Goal: Information Seeking & Learning: Learn about a topic

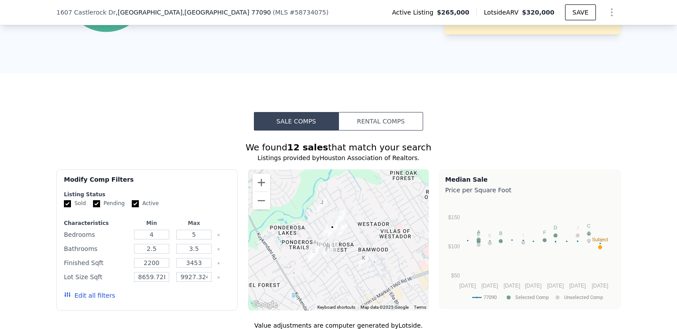
scroll to position [661, 0]
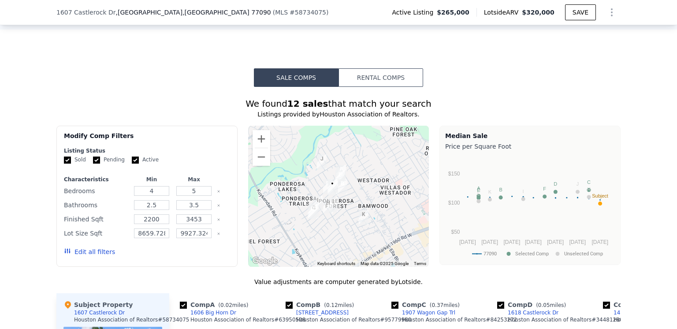
click at [132, 164] on input "Active" at bounding box center [135, 160] width 7 height 7
checkbox input "false"
drag, startPoint x: 91, startPoint y: 164, endPoint x: 112, endPoint y: 163, distance: 20.8
click at [93, 164] on input "Pending" at bounding box center [96, 160] width 7 height 7
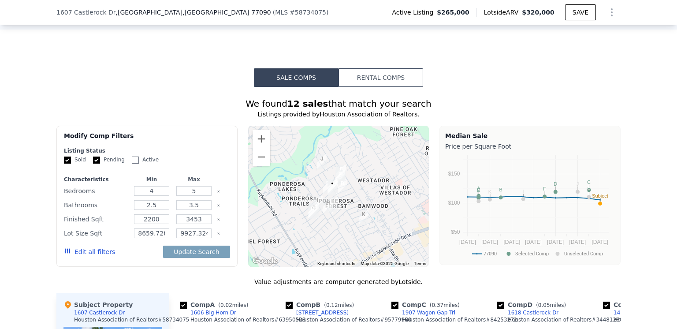
checkbox input "false"
click at [194, 196] on input "5" at bounding box center [193, 191] width 35 height 10
type input "4"
click at [195, 210] on input "3.5" at bounding box center [193, 205] width 35 height 10
type input "3"
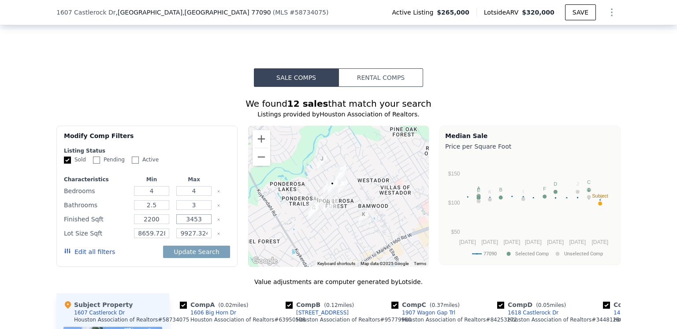
click at [198, 224] on input "3453" at bounding box center [193, 219] width 35 height 10
type input "3"
type input "2800"
click at [204, 238] on input "9927.324" at bounding box center [193, 233] width 35 height 10
click at [205, 238] on input "9927" at bounding box center [193, 233] width 35 height 10
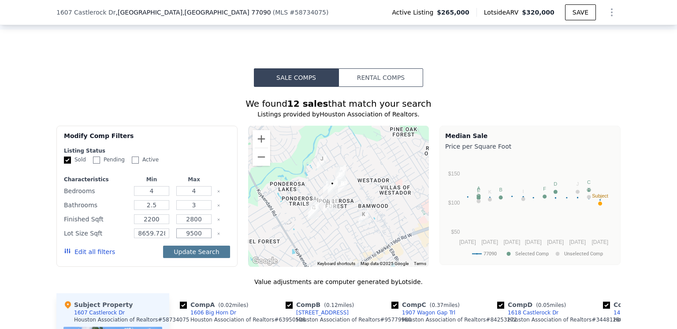
type input "9500"
click at [191, 257] on button "Update Search" at bounding box center [196, 252] width 67 height 12
type input "8000"
click at [194, 277] on div "We found 12 sales that match your search Listings provided by Houston Associati…" at bounding box center [338, 333] width 564 height 473
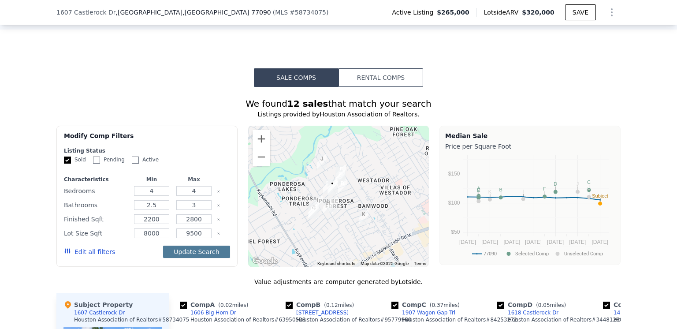
click at [194, 256] on button "Update Search" at bounding box center [196, 252] width 67 height 12
checkbox input "false"
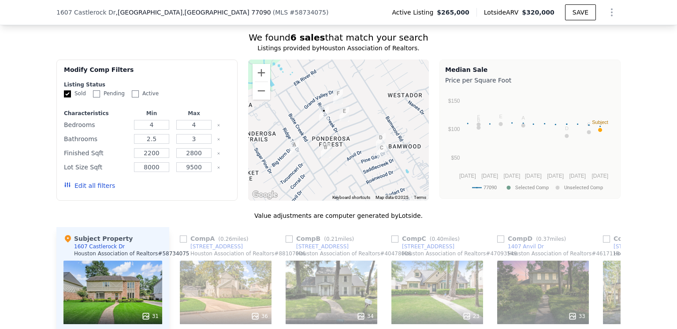
scroll to position [750, 0]
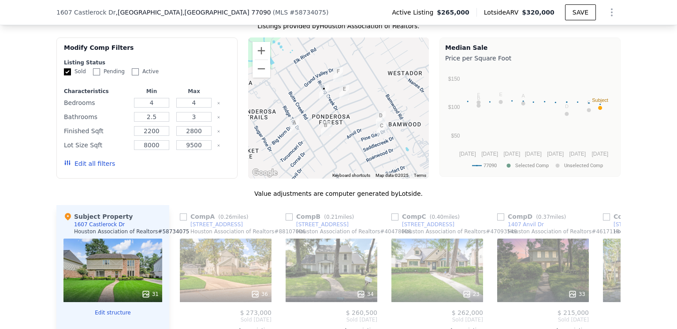
click at [79, 168] on button "Edit all filters" at bounding box center [89, 163] width 51 height 9
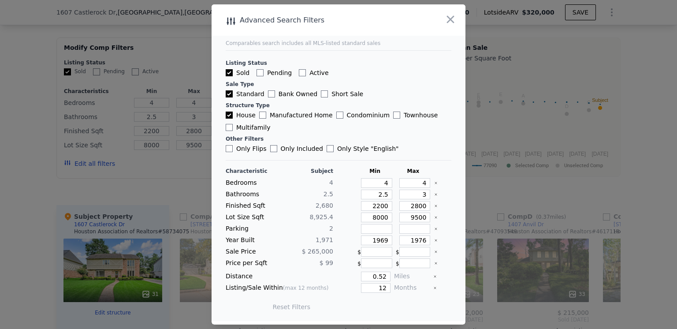
click at [229, 149] on input "Only Flips" at bounding box center [229, 148] width 7 height 7
checkbox input "true"
click at [383, 286] on input "12" at bounding box center [376, 288] width 30 height 10
type input "1"
type input "6"
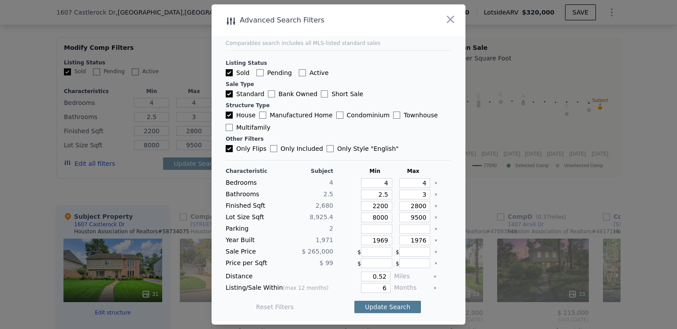
click at [381, 306] on button "Update Search" at bounding box center [387, 307] width 67 height 12
click at [381, 276] on input "0.52" at bounding box center [376, 277] width 30 height 10
type input "0"
type input "1"
click at [448, 270] on main "Comparables search includes all MLS-listed standard sales Listing Status Sold P…" at bounding box center [339, 162] width 254 height 317
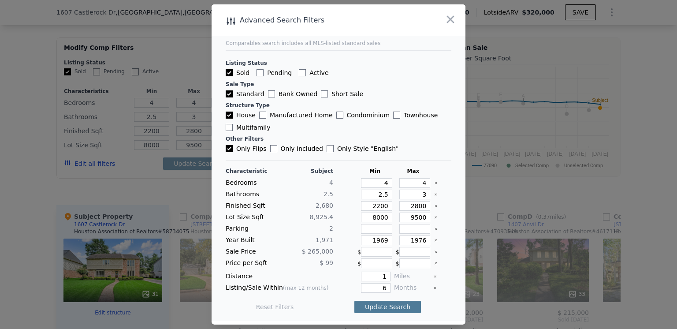
click at [383, 304] on button "Update Search" at bounding box center [387, 307] width 67 height 12
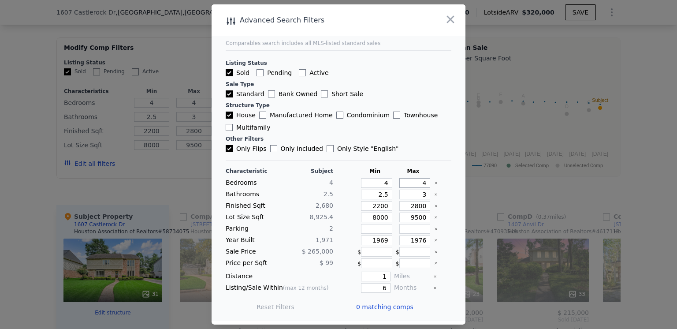
click at [420, 182] on input "4" at bounding box center [414, 183] width 31 height 10
type input "5"
click at [382, 240] on input "1969" at bounding box center [376, 240] width 31 height 10
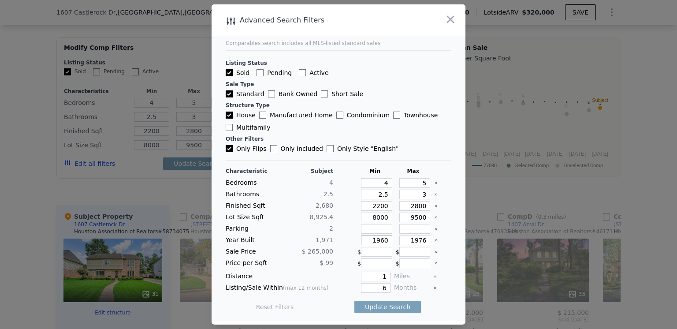
type input "1960"
click at [420, 239] on input "1976" at bounding box center [414, 240] width 31 height 10
type input "1979"
click at [448, 217] on main "Comparables search includes all MLS-listed standard sales Listing Status Sold P…" at bounding box center [339, 162] width 254 height 317
click at [381, 309] on button "Update Search" at bounding box center [387, 307] width 67 height 12
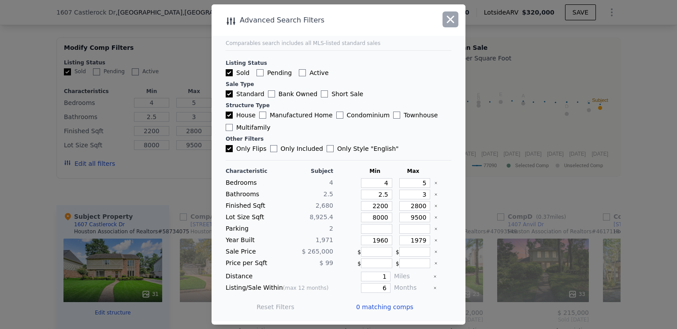
click at [449, 20] on icon "button" at bounding box center [450, 19] width 12 height 12
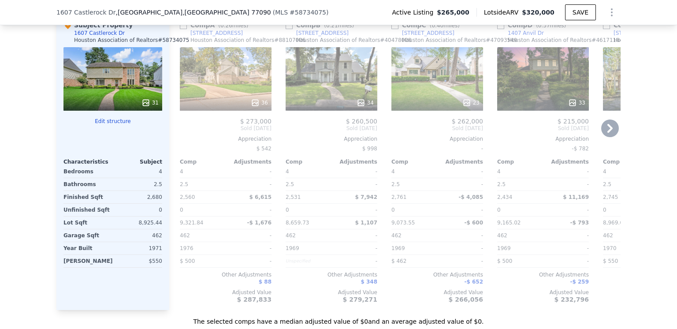
scroll to position [926, 0]
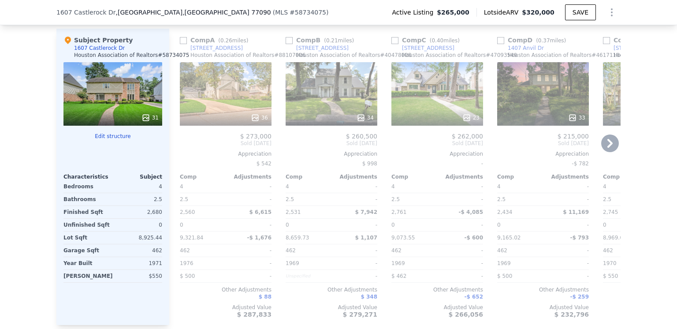
click at [604, 152] on icon at bounding box center [610, 143] width 18 height 18
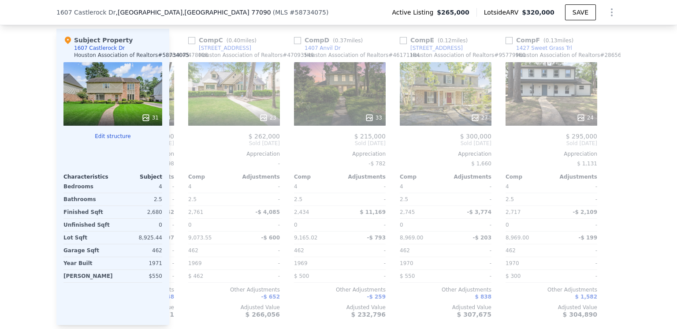
scroll to position [0, 205]
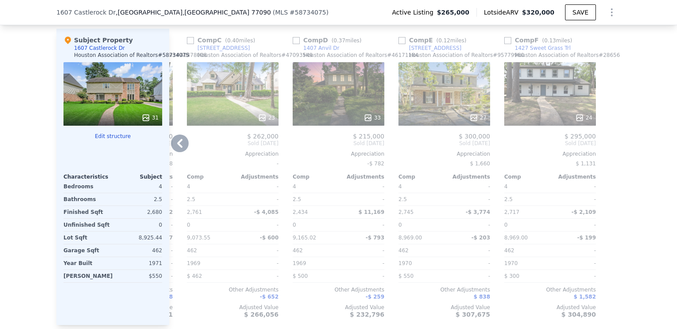
click at [177, 147] on icon at bounding box center [179, 143] width 5 height 9
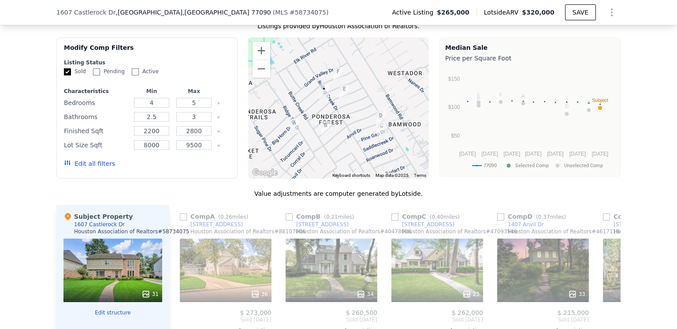
scroll to position [705, 0]
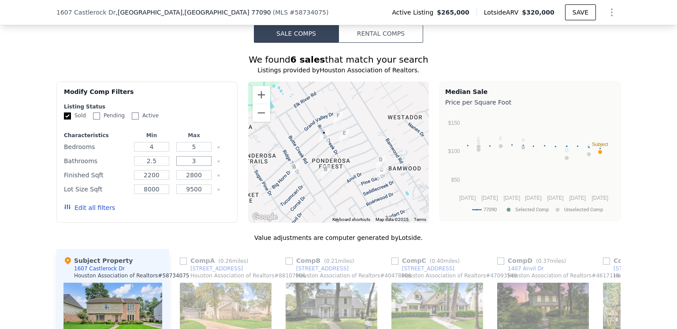
click at [192, 164] on input "3" at bounding box center [193, 161] width 35 height 10
type input "3.5"
click at [180, 228] on div "We found 6 sales that match your search Listings provided by Houston Associatio…" at bounding box center [338, 307] width 564 height 508
click at [188, 214] on button "Update Search" at bounding box center [196, 207] width 67 height 12
click at [85, 212] on button "Edit all filters" at bounding box center [89, 207] width 51 height 9
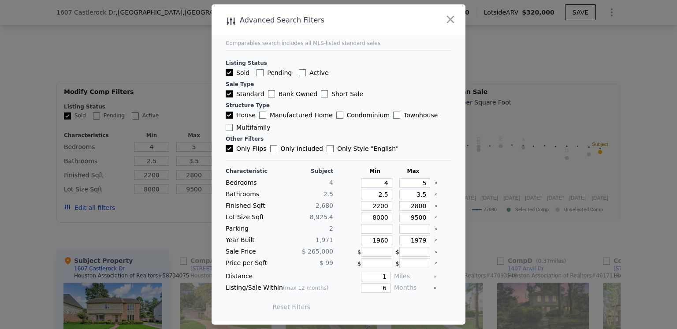
click at [327, 149] on input "Only Style " English "" at bounding box center [330, 148] width 7 height 7
checkbox input "true"
click at [380, 304] on button "Update Search" at bounding box center [387, 307] width 67 height 12
click at [228, 150] on input "Only Flips" at bounding box center [229, 148] width 7 height 7
checkbox input "false"
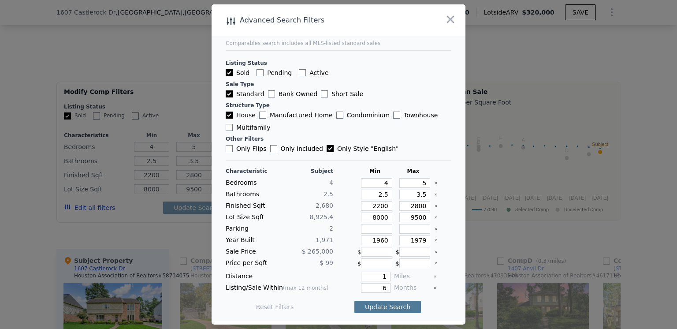
click at [372, 306] on button "Update Search" at bounding box center [387, 307] width 67 height 12
click at [327, 149] on input "Only Style " English "" at bounding box center [330, 148] width 7 height 7
checkbox input "false"
click at [376, 307] on button "Update Search" at bounding box center [387, 307] width 67 height 12
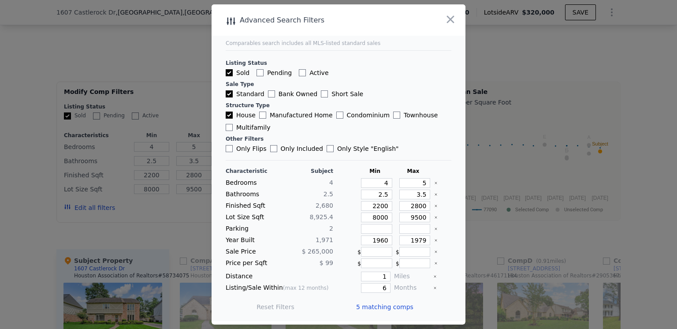
click at [380, 305] on span "5 matching comps" at bounding box center [384, 306] width 57 height 9
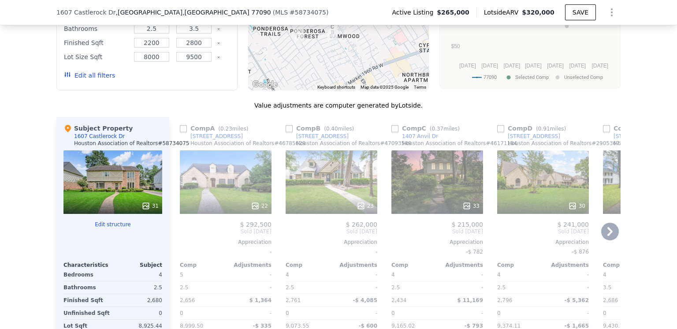
scroll to position [882, 0]
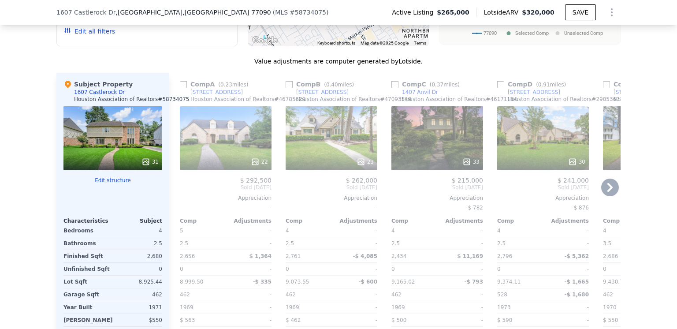
click at [605, 188] on icon at bounding box center [610, 188] width 18 height 18
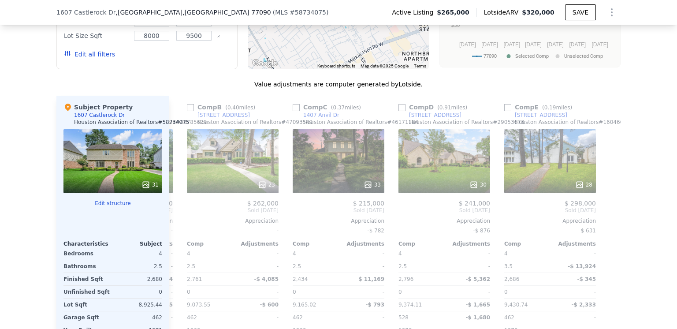
scroll to position [838, 0]
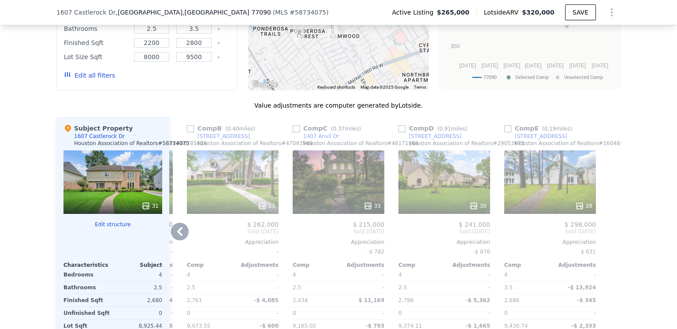
click at [399, 132] on input "checkbox" at bounding box center [402, 128] width 7 height 7
checkbox input "true"
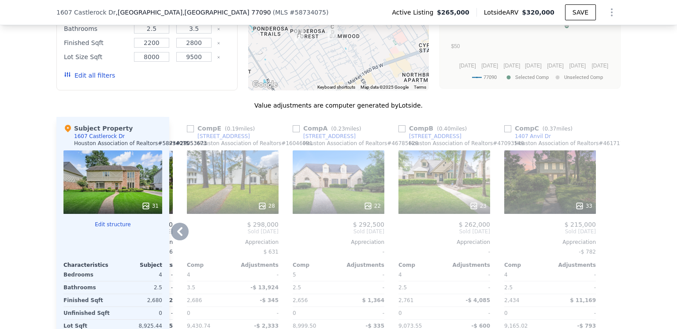
click at [399, 132] on input "checkbox" at bounding box center [402, 128] width 7 height 7
checkbox input "true"
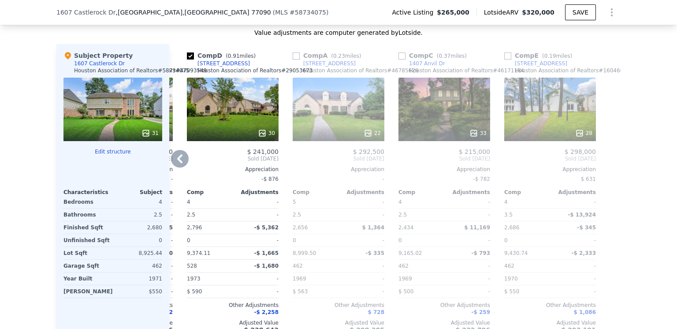
scroll to position [926, 0]
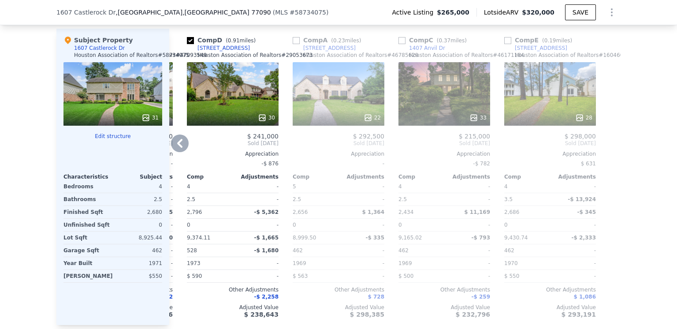
click at [293, 44] on input "checkbox" at bounding box center [296, 40] width 7 height 7
checkbox input "true"
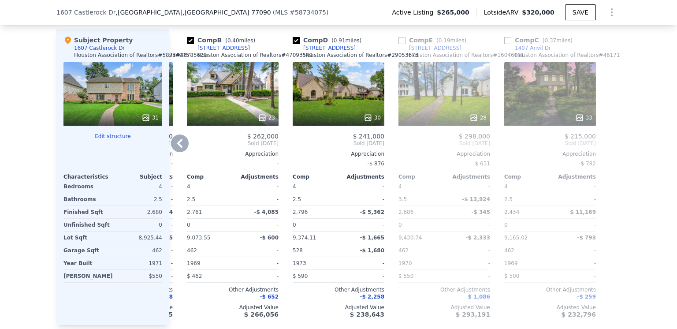
click at [177, 148] on icon at bounding box center [179, 143] width 5 height 9
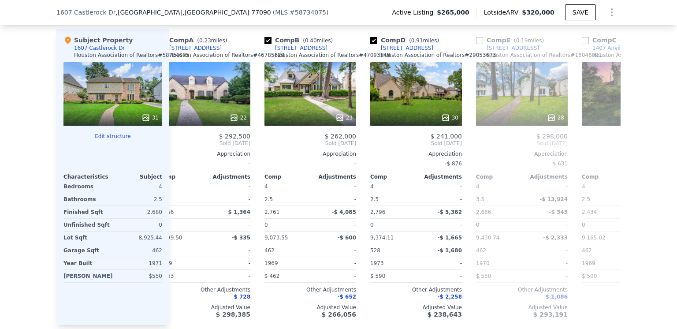
scroll to position [0, 0]
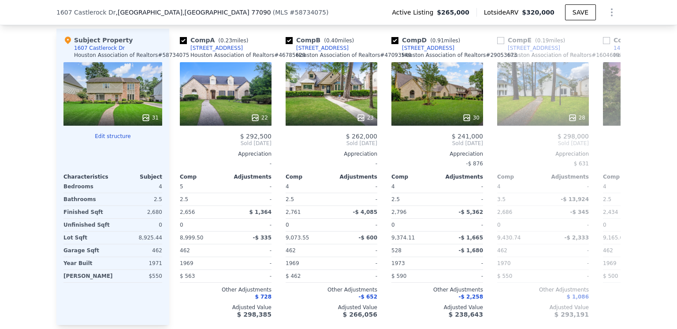
click at [654, 174] on div "We found 5 sales that match your search Listings provided by Houston Associatio…" at bounding box center [338, 81] width 677 height 519
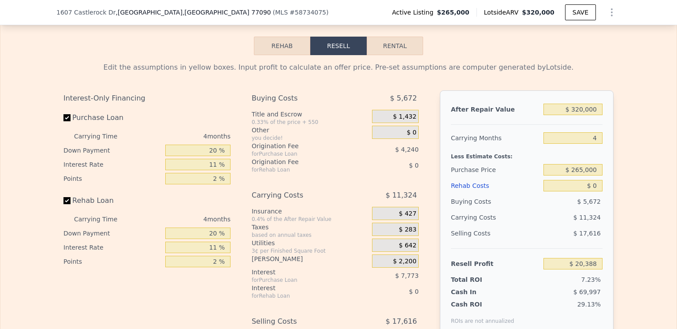
scroll to position [1323, 0]
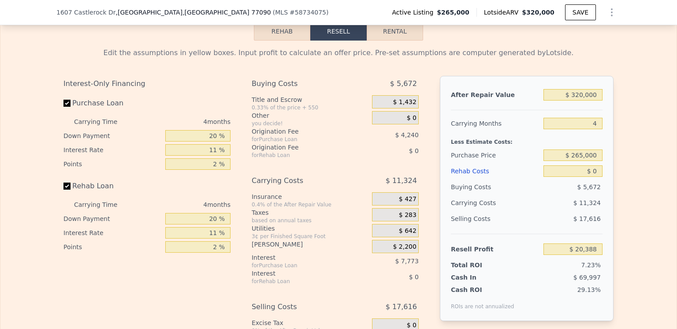
click at [460, 179] on div "Rehab Costs" at bounding box center [495, 171] width 89 height 16
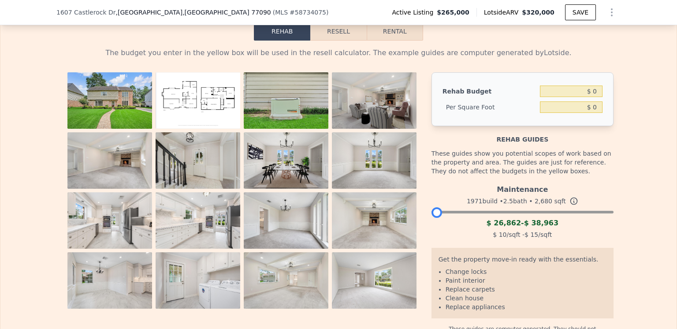
drag, startPoint x: 604, startPoint y: 224, endPoint x: 395, endPoint y: 224, distance: 209.0
click at [395, 224] on div "View All Photos Rehab Budget $ 0 Per Square Foot $ 0 Rehab guides These guides …" at bounding box center [338, 220] width 550 height 296
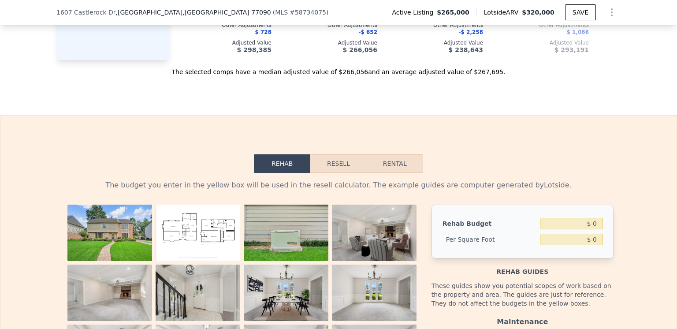
scroll to position [1235, 0]
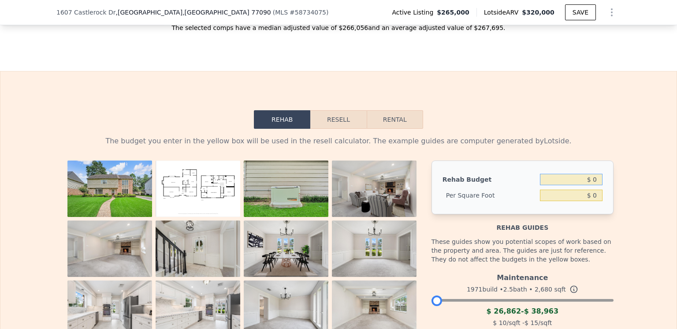
click at [594, 185] on input "$ 0" at bounding box center [571, 179] width 63 height 11
type input "$ 30,000"
click at [593, 138] on div "Rehab Resell Rental The budget you enter in the yellow box will be used in the …" at bounding box center [338, 283] width 677 height 425
type input "$ 11.19"
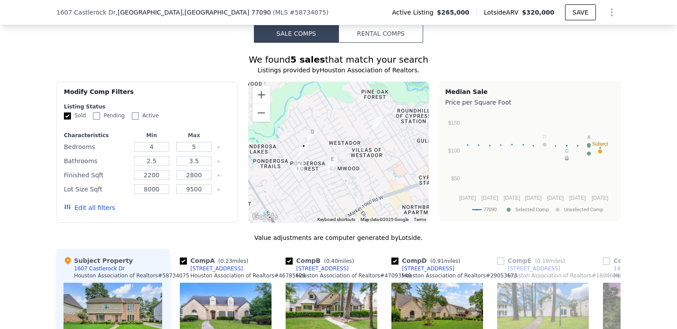
scroll to position [617, 0]
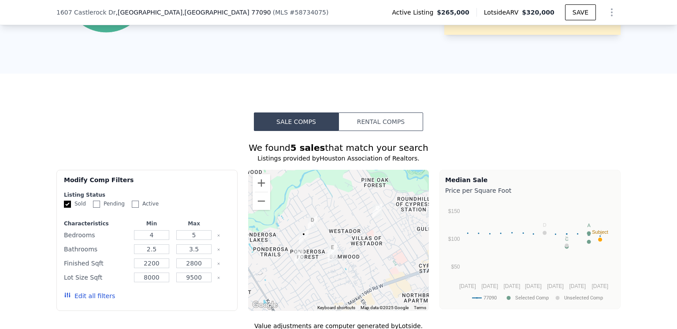
click at [374, 126] on button "Rental Comps" at bounding box center [381, 121] width 85 height 19
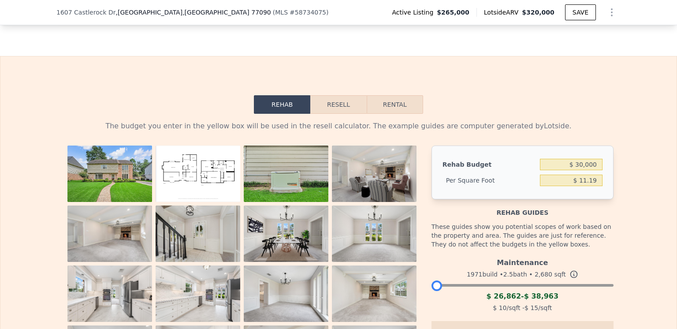
scroll to position [1190, 0]
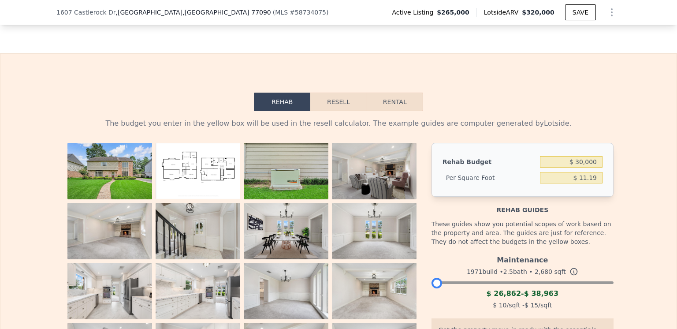
click at [390, 111] on button "Rental" at bounding box center [395, 102] width 56 height 19
select select "30"
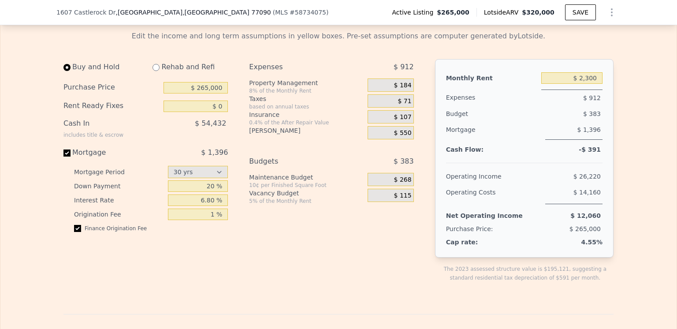
scroll to position [1279, 0]
click at [207, 93] on input "$ 265,000" at bounding box center [196, 86] width 64 height 11
type input "$ 200,000"
click at [331, 276] on div "Expenses $ 912 Property Management 8% of the Monthly Rent $ 184 Taxes based on …" at bounding box center [335, 176] width 172 height 237
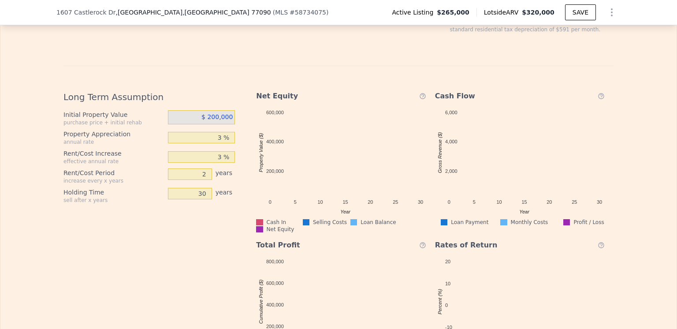
scroll to position [1543, 0]
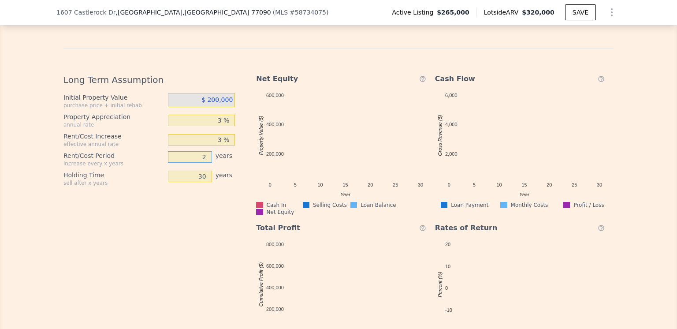
click at [202, 163] on input "2" at bounding box center [190, 156] width 44 height 11
type input "1"
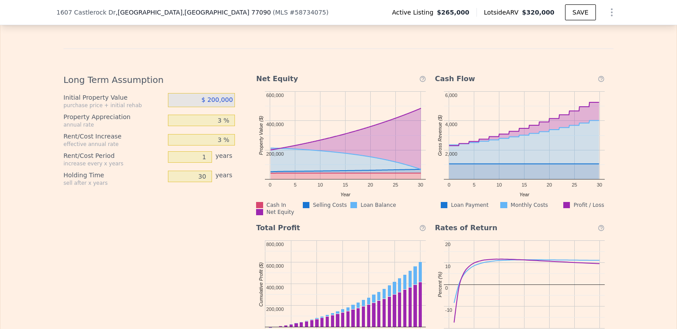
click at [196, 214] on div "Long Term Assumption Initial Property Value purchase price + initial rehab $ 20…" at bounding box center [152, 212] width 179 height 291
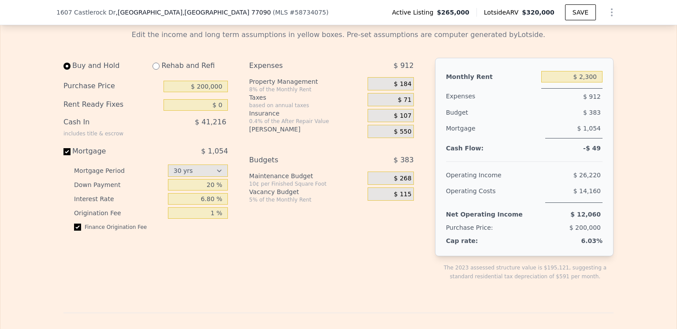
scroll to position [1279, 0]
click at [407, 104] on span "$ 71" at bounding box center [405, 101] width 14 height 8
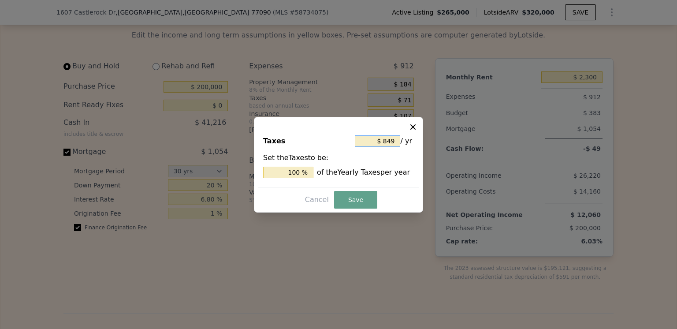
click at [395, 140] on input "$ 849" at bounding box center [377, 140] width 45 height 11
type input "$ 84"
type input "9.894 %"
type input "$ 8"
type input "0.942 %"
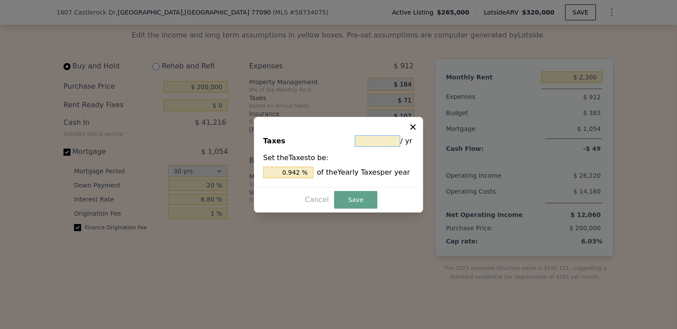
type input "$ 5"
type input "0.589 %"
type input "$ 53"
type input "6.243 %"
type input "$ 530"
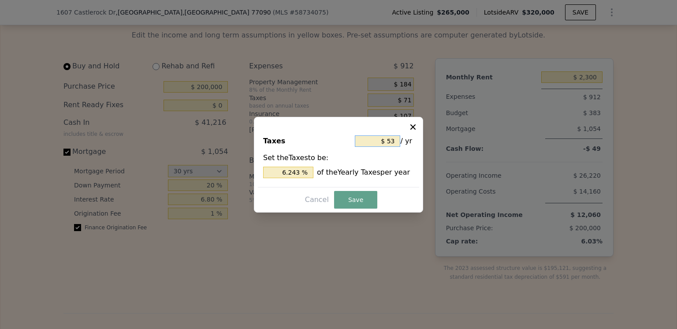
type input "62.426 %"
type input "$ 5,300"
type input "624.264 %"
type input "$ 5,300"
click at [393, 158] on div "Set the Taxes to be: 624.264 % of the Yearly Taxes per year" at bounding box center [338, 166] width 151 height 26
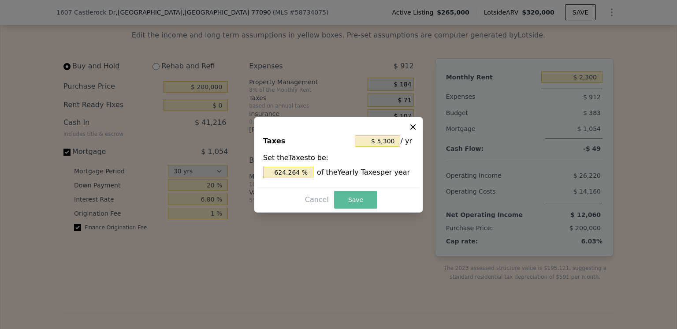
click at [356, 198] on button "Save" at bounding box center [355, 200] width 43 height 18
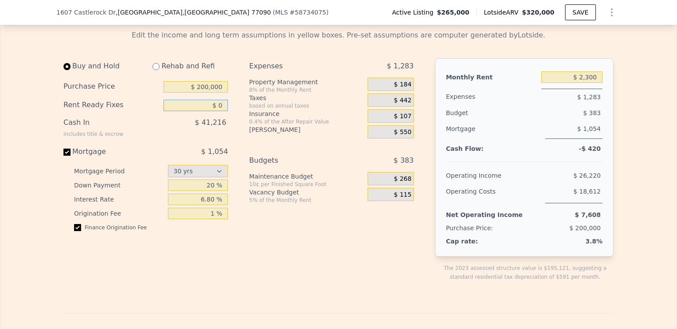
click at [219, 111] on input "$ 0" at bounding box center [196, 105] width 64 height 11
type input "$ 30,000"
click at [319, 240] on div "Expenses $ 1,283 Property Management 8% of the Monthly Rent $ 184 Taxes based o…" at bounding box center [335, 176] width 172 height 237
click at [206, 93] on input "$ 200,000" at bounding box center [196, 86] width 64 height 11
type input "$ 180,000"
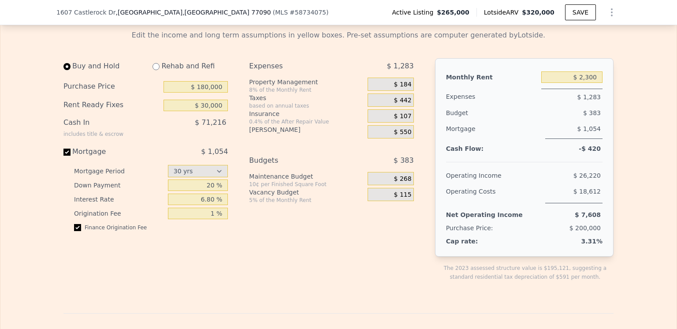
click at [286, 246] on div "Expenses $ 1,283 Property Management 8% of the Monthly Rent $ 184 Taxes based o…" at bounding box center [335, 176] width 172 height 237
drag, startPoint x: 220, startPoint y: 117, endPoint x: 201, endPoint y: 118, distance: 18.1
click at [201, 111] on input "$ 30,000" at bounding box center [196, 105] width 64 height 11
type input "$ 5,000"
click at [302, 284] on div "Expenses $ 1,283 Property Management 8% of the Monthly Rent $ 184 Taxes based o…" at bounding box center [335, 176] width 172 height 237
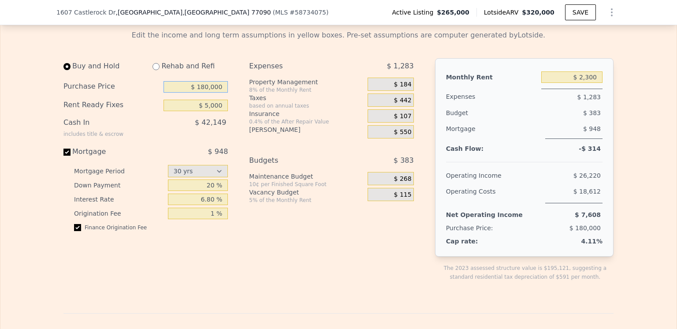
click at [207, 93] on input "$ 180,000" at bounding box center [196, 86] width 64 height 11
click at [277, 272] on div "Expenses $ 1,283 Property Management 8% of the Monthly Rent $ 184 Taxes based o…" at bounding box center [335, 176] width 172 height 237
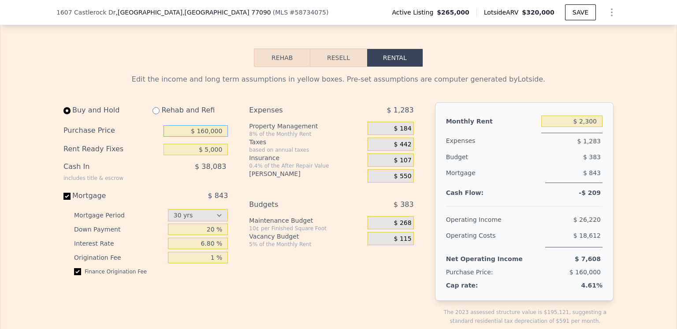
click at [207, 137] on input "$ 160,000" at bounding box center [196, 130] width 64 height 11
type input "$ 150,000"
click at [348, 300] on div "Expenses $ 1,283 Property Management 8% of the Monthly Rent $ 184 Taxes based o…" at bounding box center [335, 220] width 172 height 237
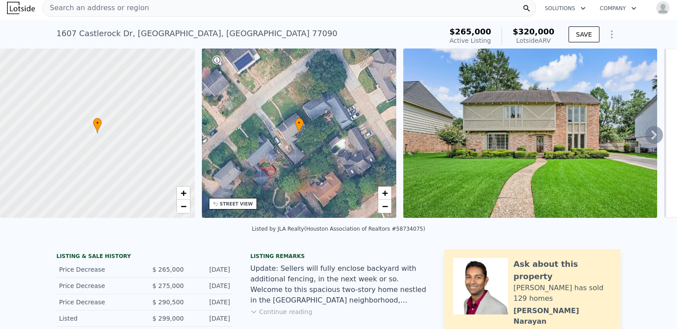
scroll to position [0, 0]
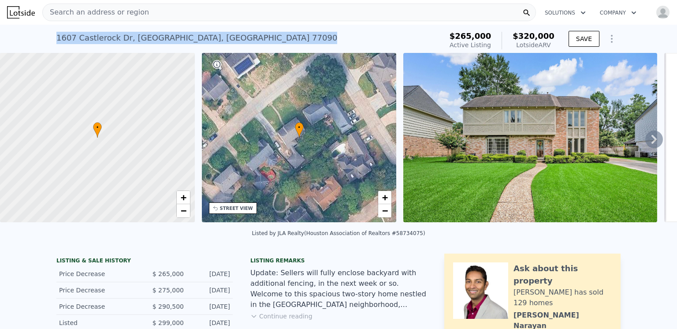
drag, startPoint x: 213, startPoint y: 38, endPoint x: 54, endPoint y: 36, distance: 159.6
click at [56, 36] on div "[STREET_ADDRESS] Active at $265k (~ARV $320k )" at bounding box center [247, 40] width 383 height 25
copy div "[STREET_ADDRESS]"
click at [295, 30] on div "[STREET_ADDRESS] Active at $265k (~ARV $320k )" at bounding box center [247, 40] width 383 height 25
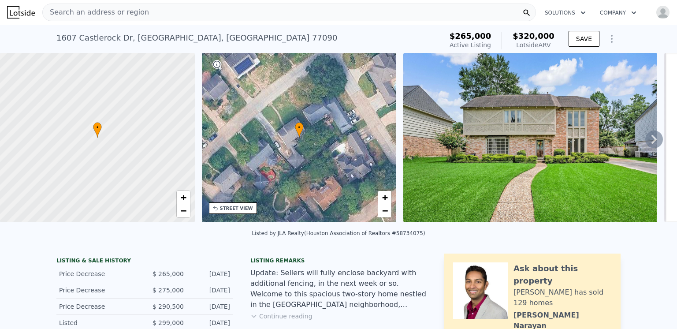
click at [209, 39] on div "[STREET_ADDRESS]" at bounding box center [196, 38] width 281 height 12
click at [209, 39] on div "[STREET_ADDRESS] Active at $265k (~ARV $320k )" at bounding box center [247, 40] width 383 height 25
click at [109, 11] on span "Search an address or region" at bounding box center [96, 12] width 106 height 11
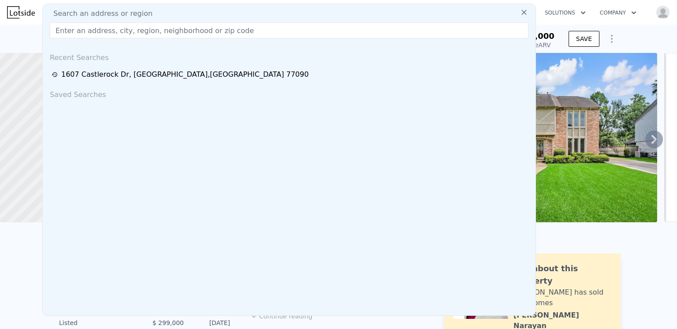
click at [244, 161] on div "Recent Searches [STREET_ADDRESS] Saved Searches" at bounding box center [289, 180] width 493 height 270
click at [90, 96] on div "Saved Searches" at bounding box center [289, 92] width 486 height 21
click at [183, 30] on input "text" at bounding box center [289, 30] width 479 height 16
click at [522, 12] on icon at bounding box center [524, 12] width 5 height 5
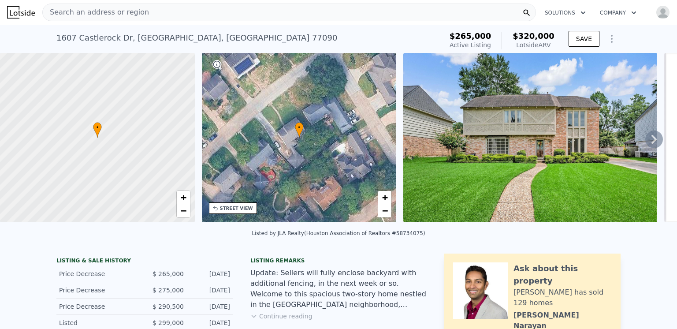
click at [62, 12] on span "Search an address or region" at bounding box center [96, 12] width 106 height 11
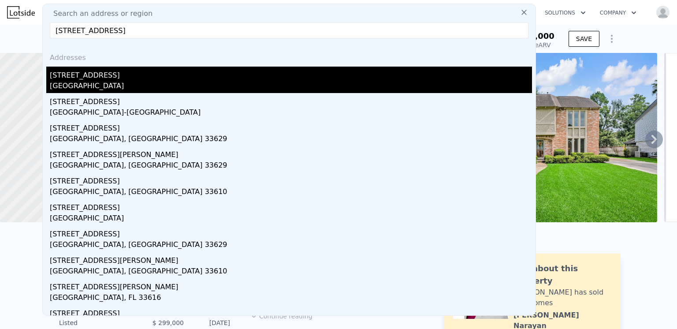
type input "[STREET_ADDRESS]"
click at [82, 78] on div "[STREET_ADDRESS]" at bounding box center [291, 74] width 482 height 14
